Goal: Find specific page/section: Find specific page/section

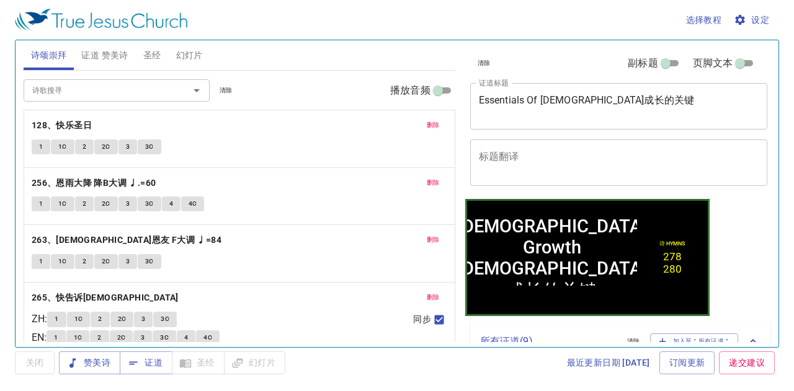
click at [188, 61] on span "幻灯片" at bounding box center [189, 56] width 27 height 16
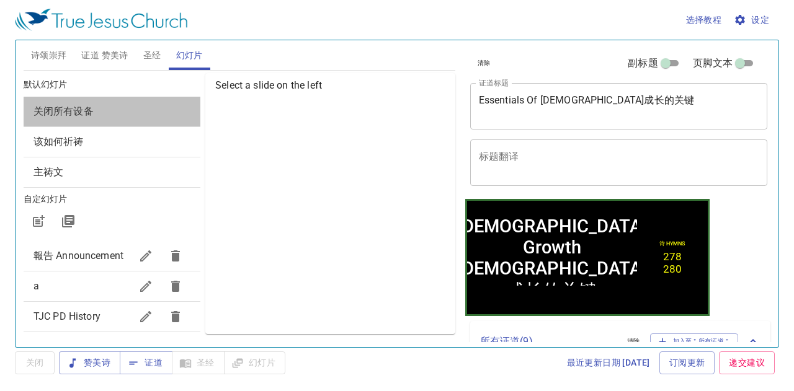
click at [173, 102] on div "关闭所有设备" at bounding box center [112, 112] width 177 height 30
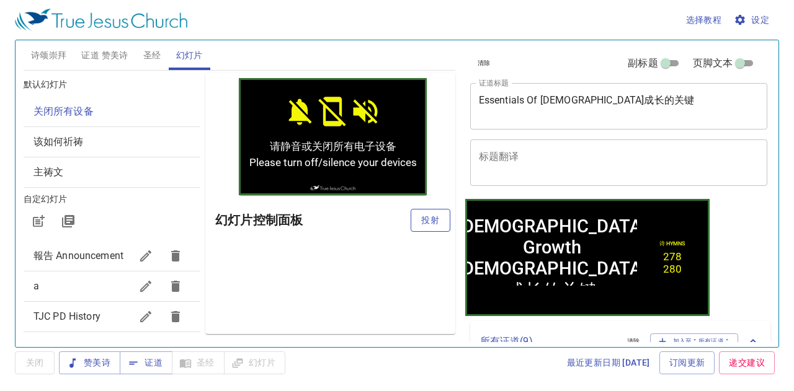
click at [420, 220] on span "投射" at bounding box center [430, 221] width 20 height 16
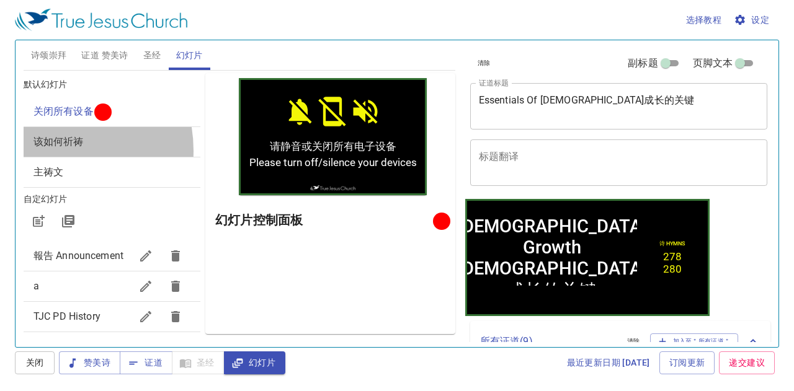
click at [46, 150] on div "该如何祈祷" at bounding box center [112, 142] width 177 height 30
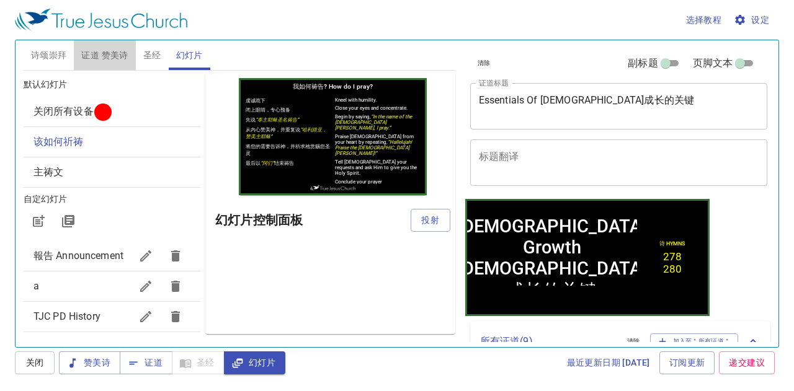
click at [109, 55] on span "证道 赞美诗" at bounding box center [104, 56] width 47 height 16
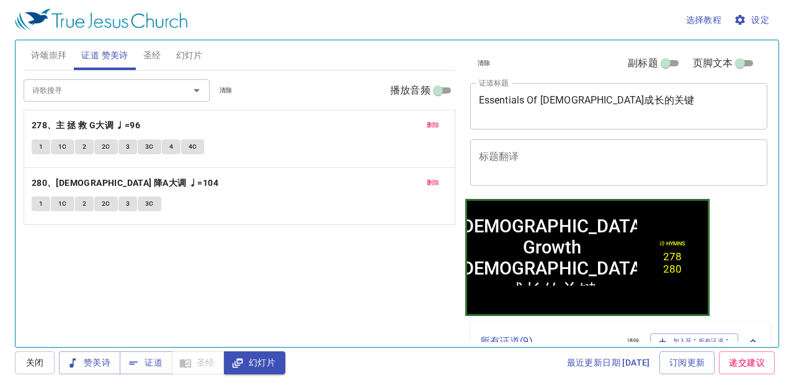
click at [239, 84] on div "诗歌搜寻 诗歌搜寻 清除 播放音频" at bounding box center [240, 91] width 432 height 40
click at [227, 86] on span "清除" at bounding box center [225, 90] width 13 height 11
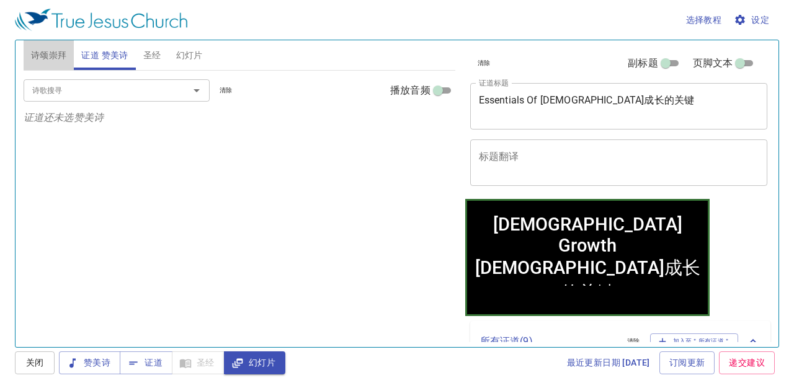
click at [55, 53] on span "诗颂崇拜" at bounding box center [49, 56] width 36 height 16
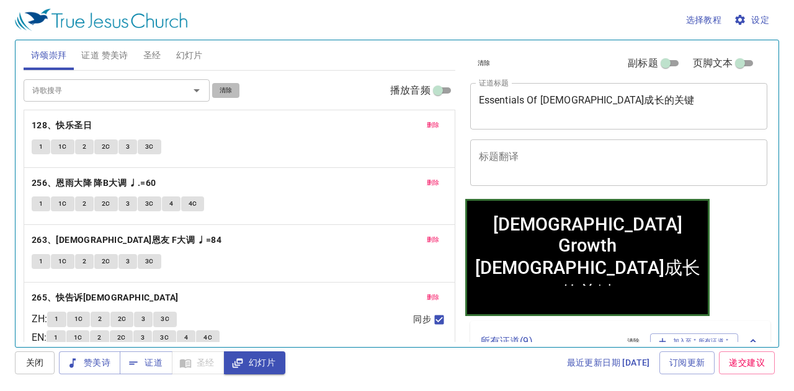
click at [226, 91] on span "清除" at bounding box center [225, 90] width 13 height 11
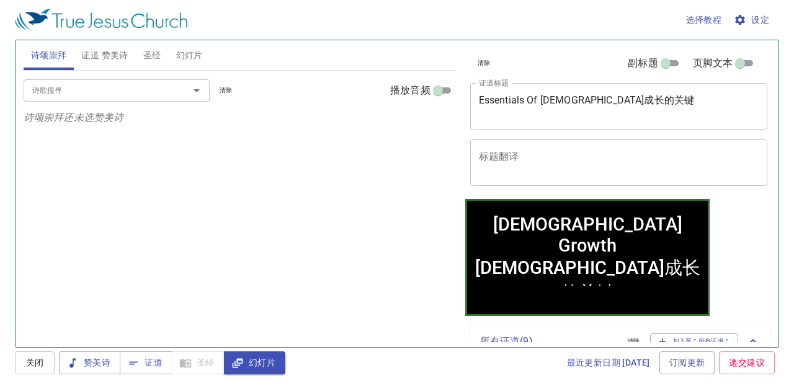
click at [190, 57] on span "幻灯片" at bounding box center [189, 56] width 27 height 16
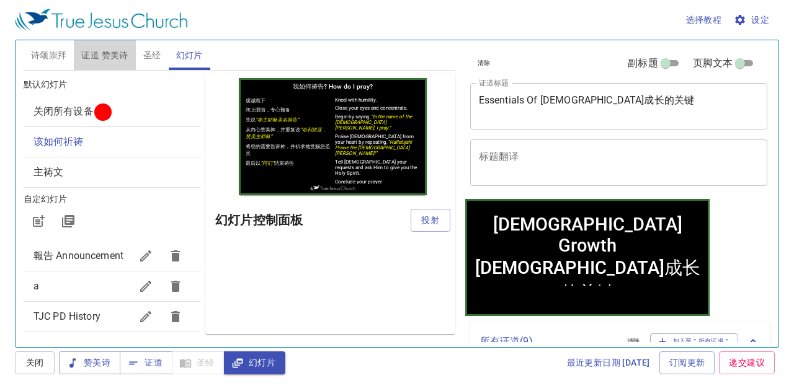
click at [103, 59] on span "证道 赞美诗" at bounding box center [104, 56] width 47 height 16
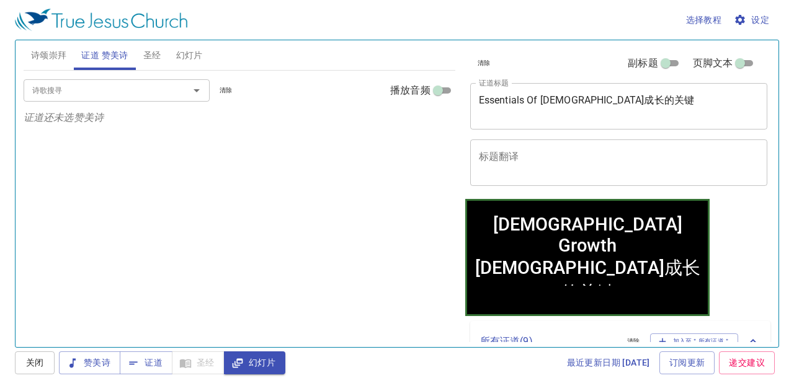
click at [473, 64] on button "清除" at bounding box center [484, 63] width 28 height 15
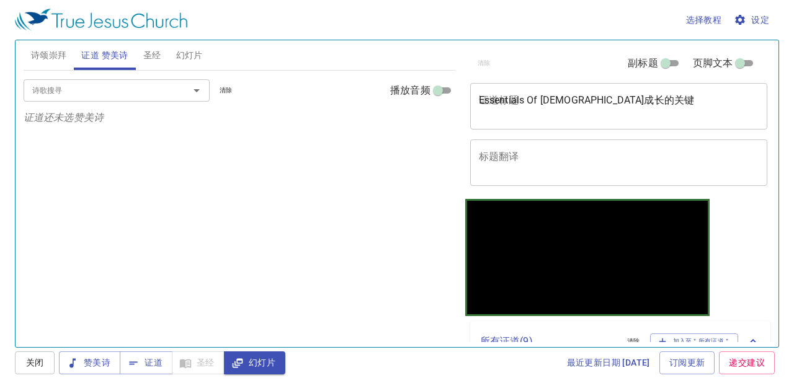
click at [86, 89] on input "诗歌搜寻" at bounding box center [98, 90] width 142 height 14
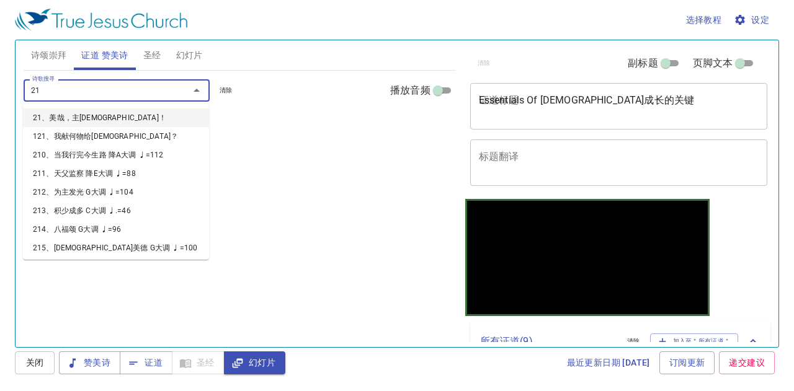
type input "212"
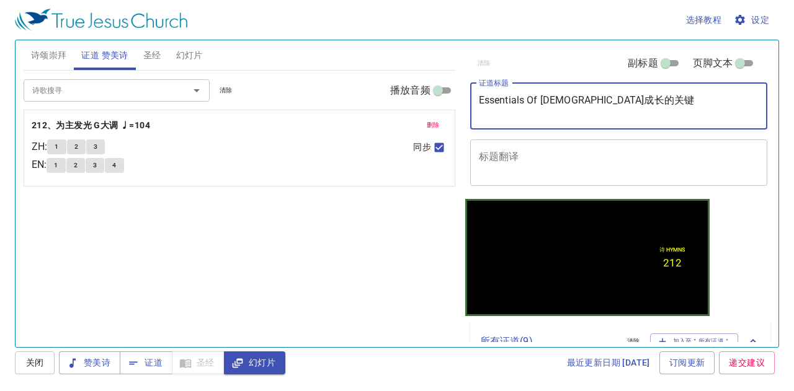
click at [490, 104] on textarea "Essentials Of Church Growth 教会成长的关键" at bounding box center [619, 106] width 280 height 24
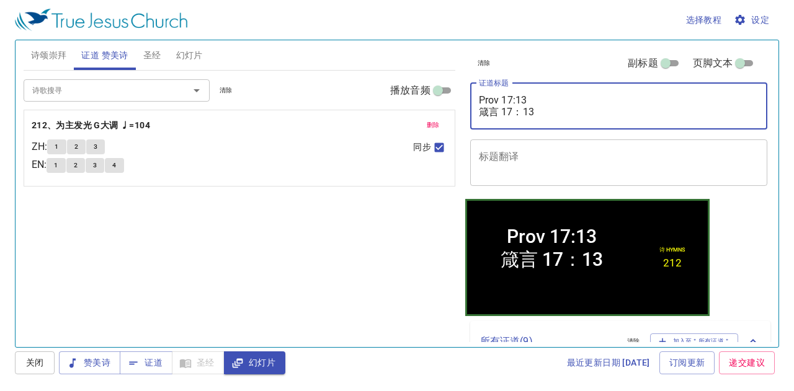
type textarea "Prov 17:13 箴言 17：13"
click at [229, 84] on button "清除" at bounding box center [226, 90] width 28 height 15
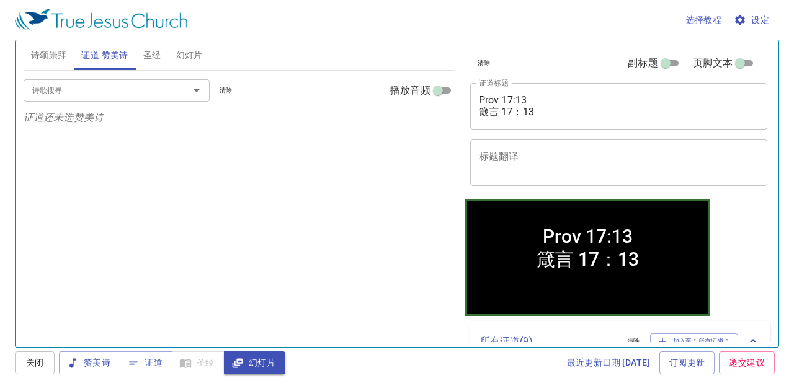
click at [179, 91] on div at bounding box center [188, 90] width 32 height 17
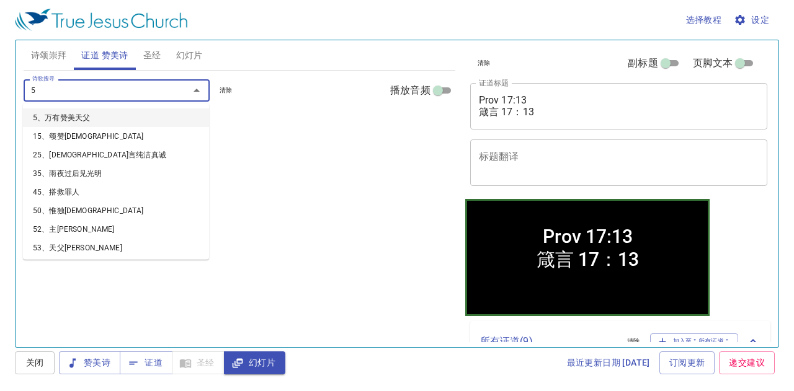
type input "53"
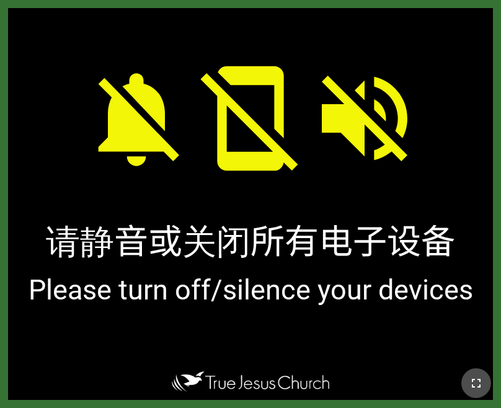
click at [469, 382] on icon "button" at bounding box center [476, 383] width 15 height 15
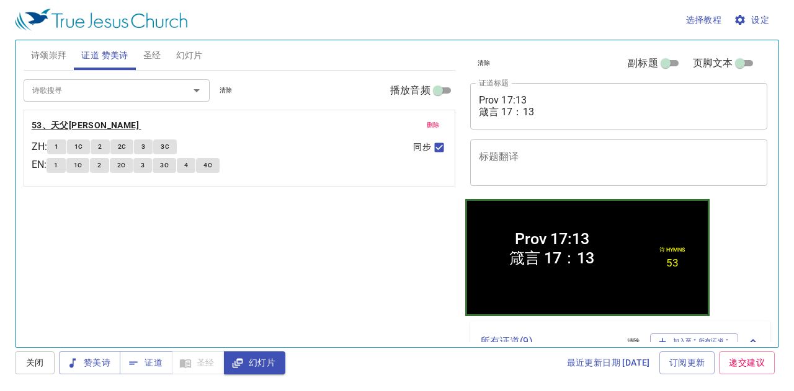
click at [60, 125] on b "53、天父[PERSON_NAME]" at bounding box center [85, 126] width 107 height 16
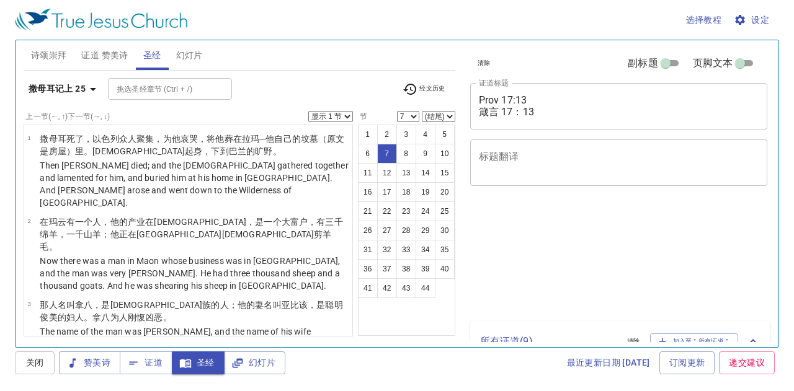
select select "7"
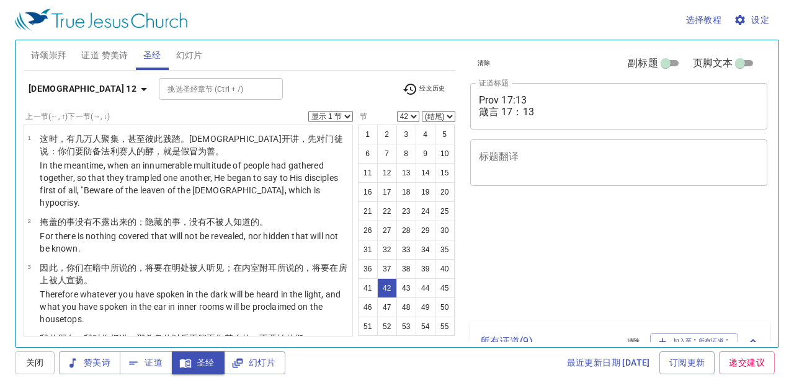
select select "42"
